Goal: Transaction & Acquisition: Purchase product/service

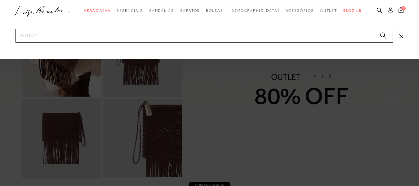
click at [325, 32] on input "Pesquisar" at bounding box center [204, 36] width 377 height 14
click at [353, 35] on input "Pesquisar" at bounding box center [204, 36] width 377 height 14
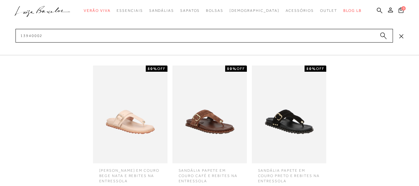
scroll to position [144, 0]
type input "13940002"
click at [298, 127] on img at bounding box center [289, 114] width 74 height 98
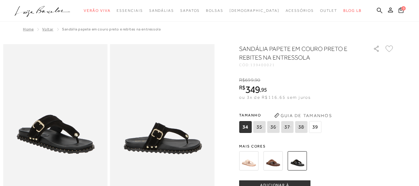
click at [273, 162] on img at bounding box center [272, 160] width 19 height 19
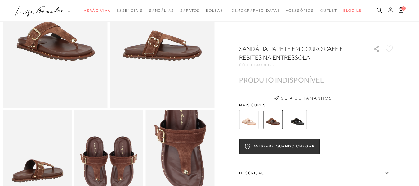
scroll to position [93, 0]
click at [251, 121] on img at bounding box center [248, 119] width 19 height 19
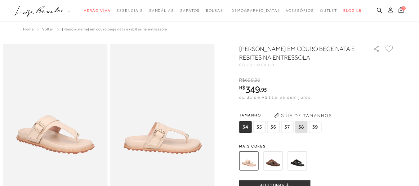
scroll to position [31, 0]
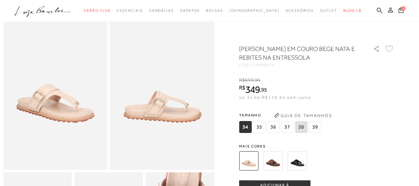
click at [380, 103] on div "SANDÁLIA PAPETE EM COURO BEGE NATA E REBITES NA ENTRESSOLA CÓD: 139400024 × É n…" at bounding box center [316, 181] width 155 height 275
